Goal: Information Seeking & Learning: Learn about a topic

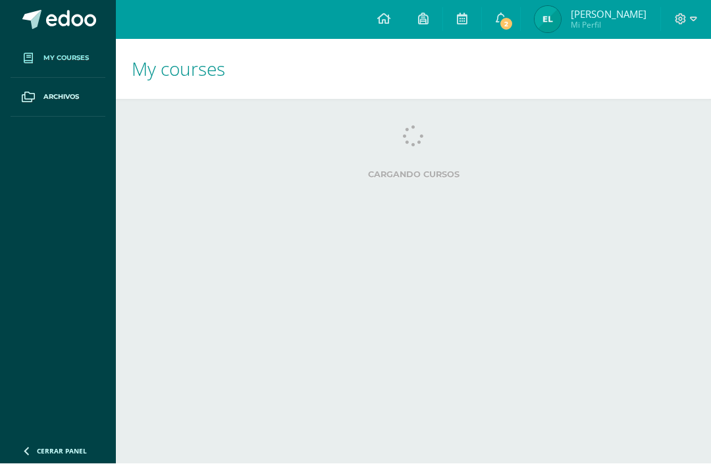
scroll to position [1, 0]
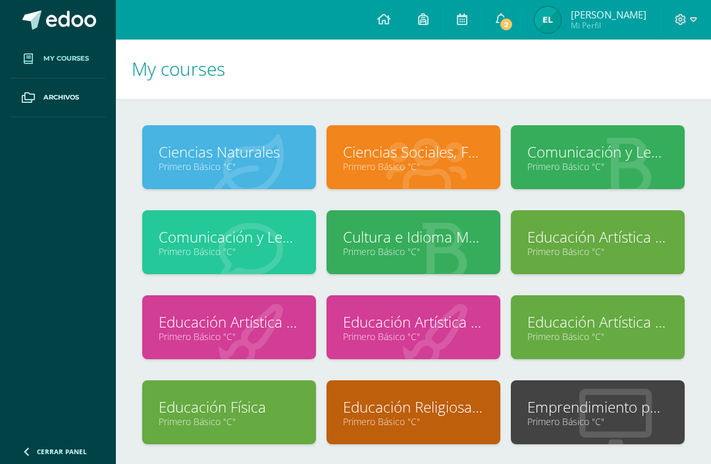
click at [520, 18] on link "2" at bounding box center [501, 20] width 38 height 40
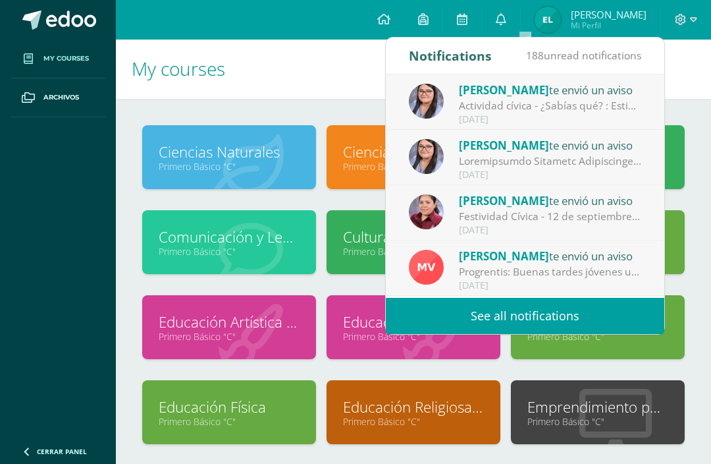
click at [595, 91] on div "Alejandra Ramírez te envió un aviso" at bounding box center [550, 89] width 183 height 17
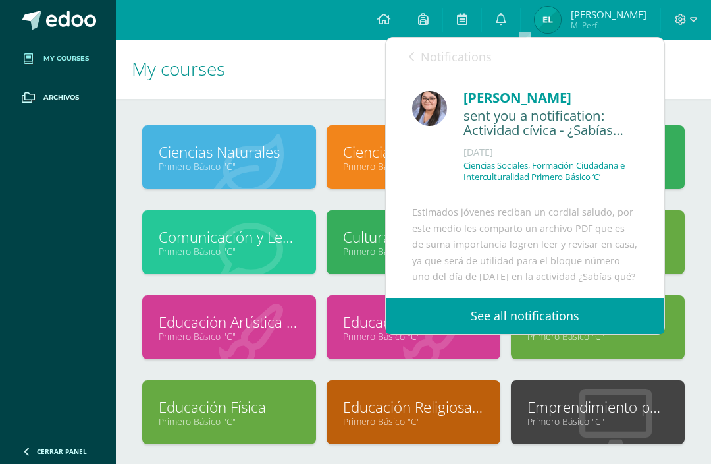
click at [557, 121] on div "sent you a notification: Actividad cívica - ¿Sabías qué?" at bounding box center [551, 123] width 175 height 31
click at [584, 110] on div "sent you a notification: Actividad cívica - ¿Sabías qué?" at bounding box center [551, 123] width 175 height 31
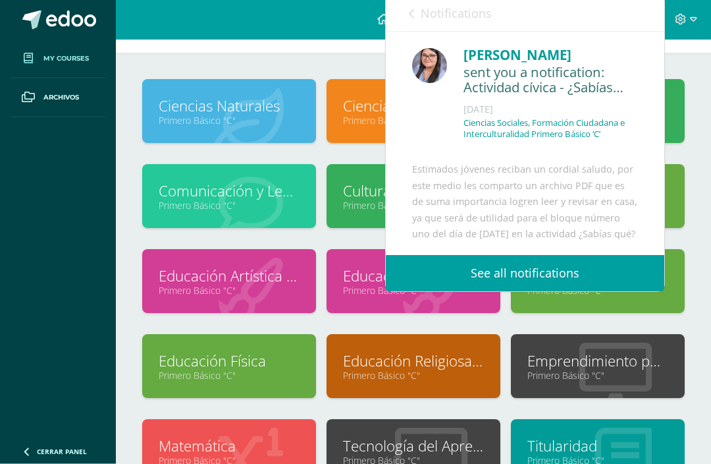
scroll to position [56, 0]
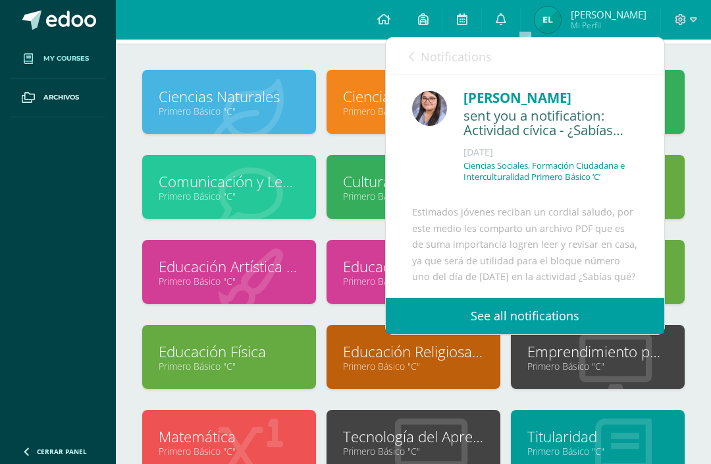
click at [667, 95] on link "Comunicación y Lenguaje, Idioma Español" at bounding box center [598, 96] width 141 height 20
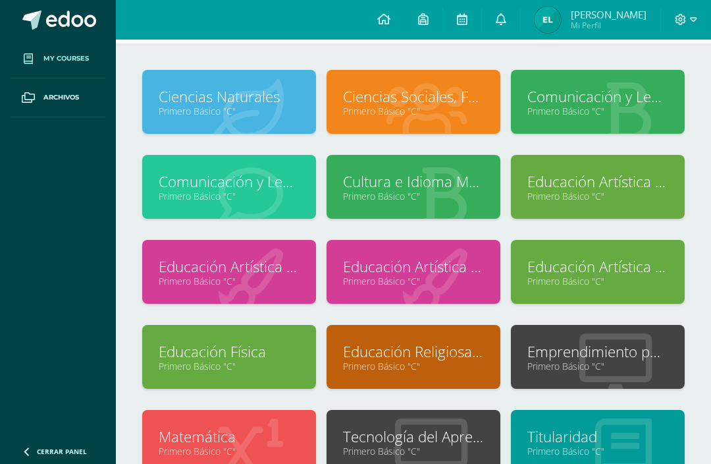
click at [520, 28] on link "0" at bounding box center [501, 20] width 38 height 40
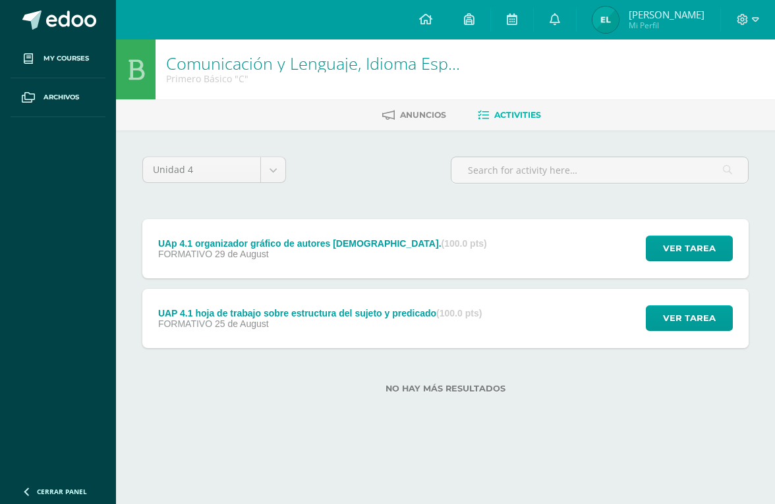
click at [560, 21] on icon at bounding box center [554, 19] width 11 height 12
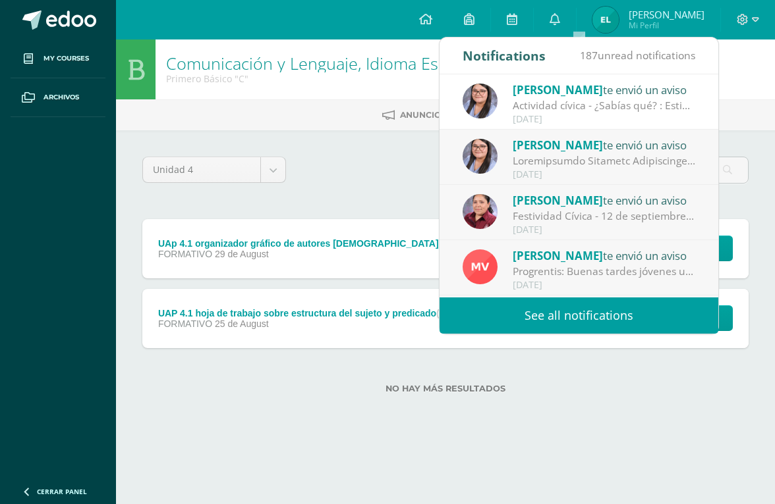
click at [660, 424] on div "Unidad 4 Unidad 1 Unidad 2 Unidad 3 Unidad 4 UAp 4.1 organizador gráfico de aut…" at bounding box center [445, 283] width 659 height 306
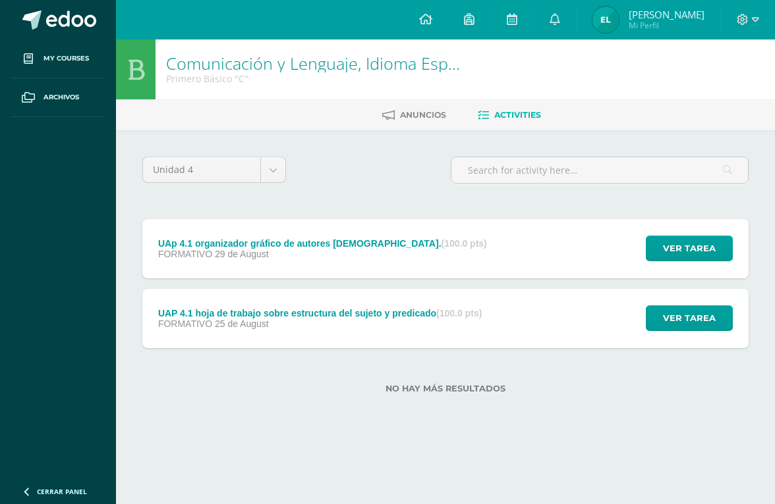
click at [576, 11] on link at bounding box center [554, 20] width 42 height 40
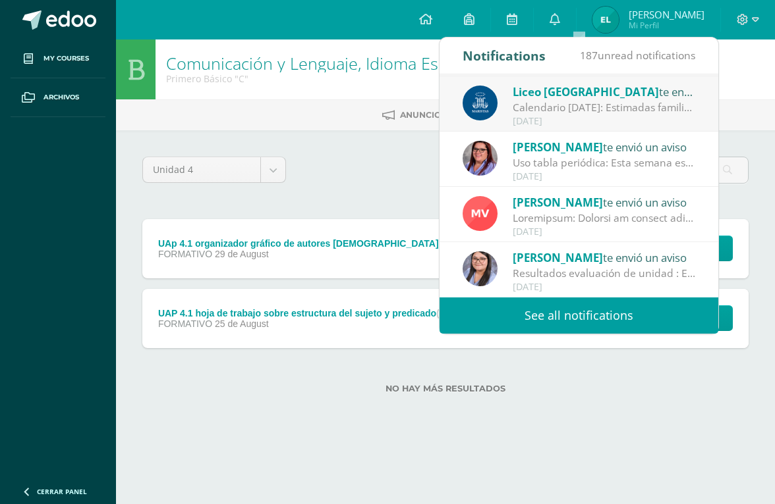
scroll to position [219, 0]
click at [640, 318] on link "See all notifications" at bounding box center [578, 316] width 279 height 36
click at [670, 93] on div "Liceo Guatemala te envió un aviso" at bounding box center [603, 91] width 183 height 17
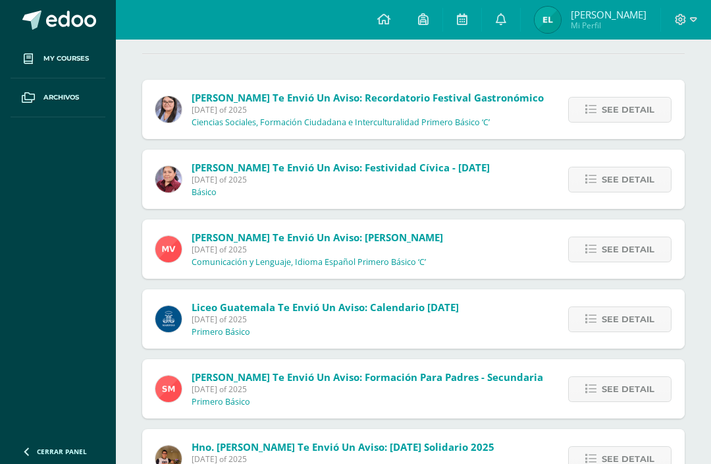
scroll to position [129, 0]
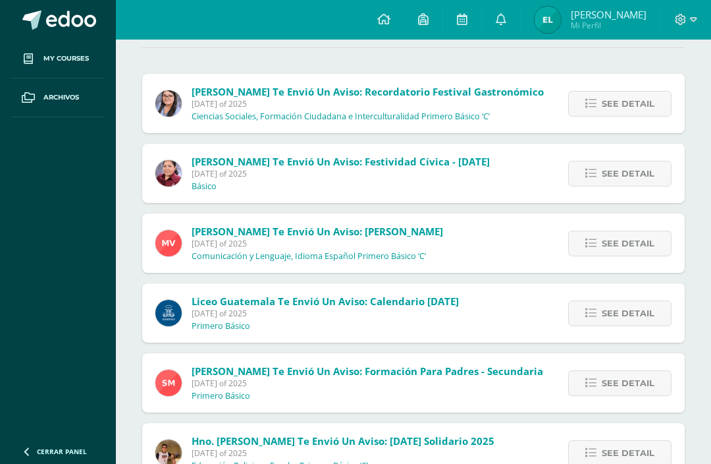
click at [653, 317] on span "See detail" at bounding box center [628, 313] width 53 height 24
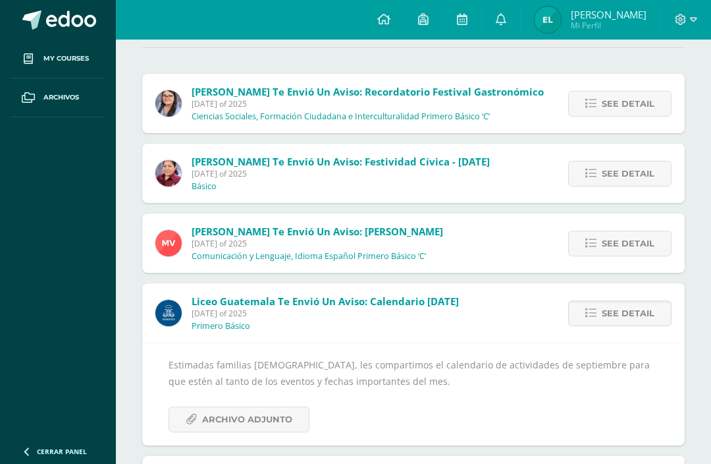
click at [284, 428] on span "Archivo Adjunto" at bounding box center [247, 419] width 90 height 24
